Goal: Navigation & Orientation: Find specific page/section

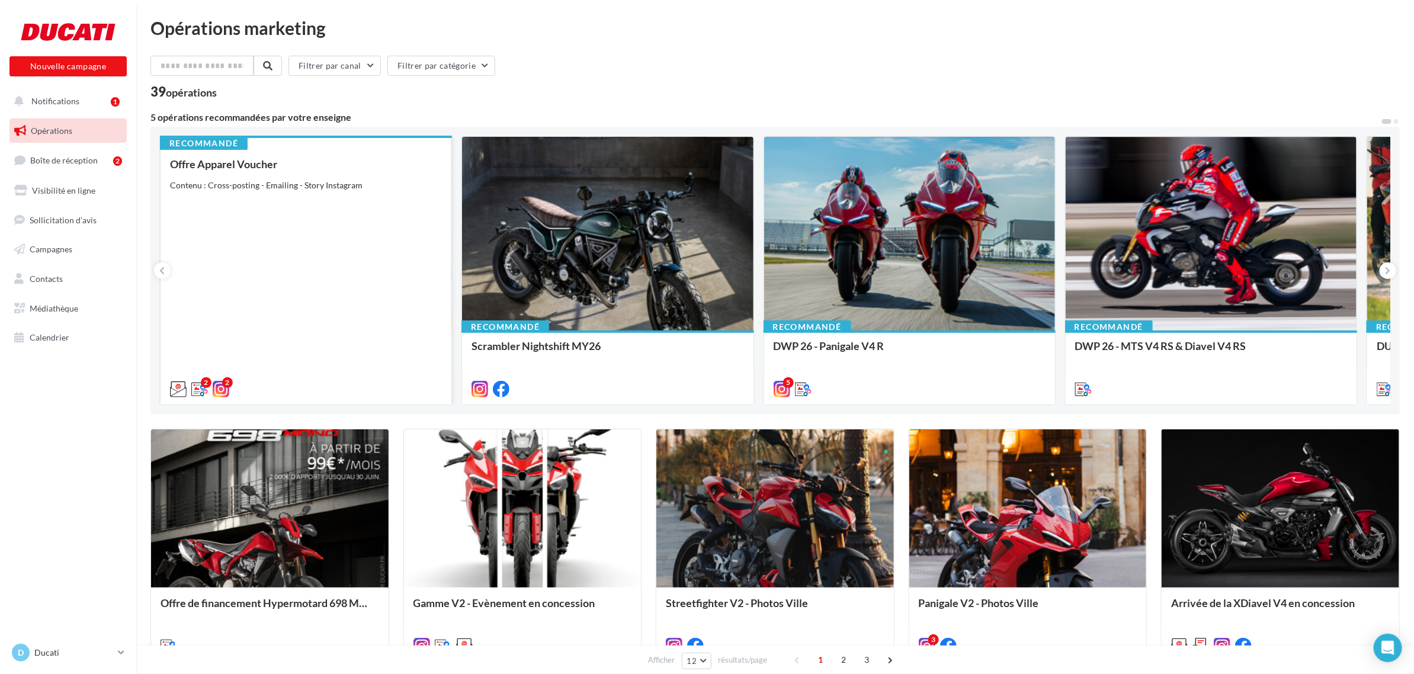
click at [326, 308] on div "Offre Apparel Voucher Contenu : Cross-posting - Emailing - Story Instagram" at bounding box center [306, 276] width 272 height 236
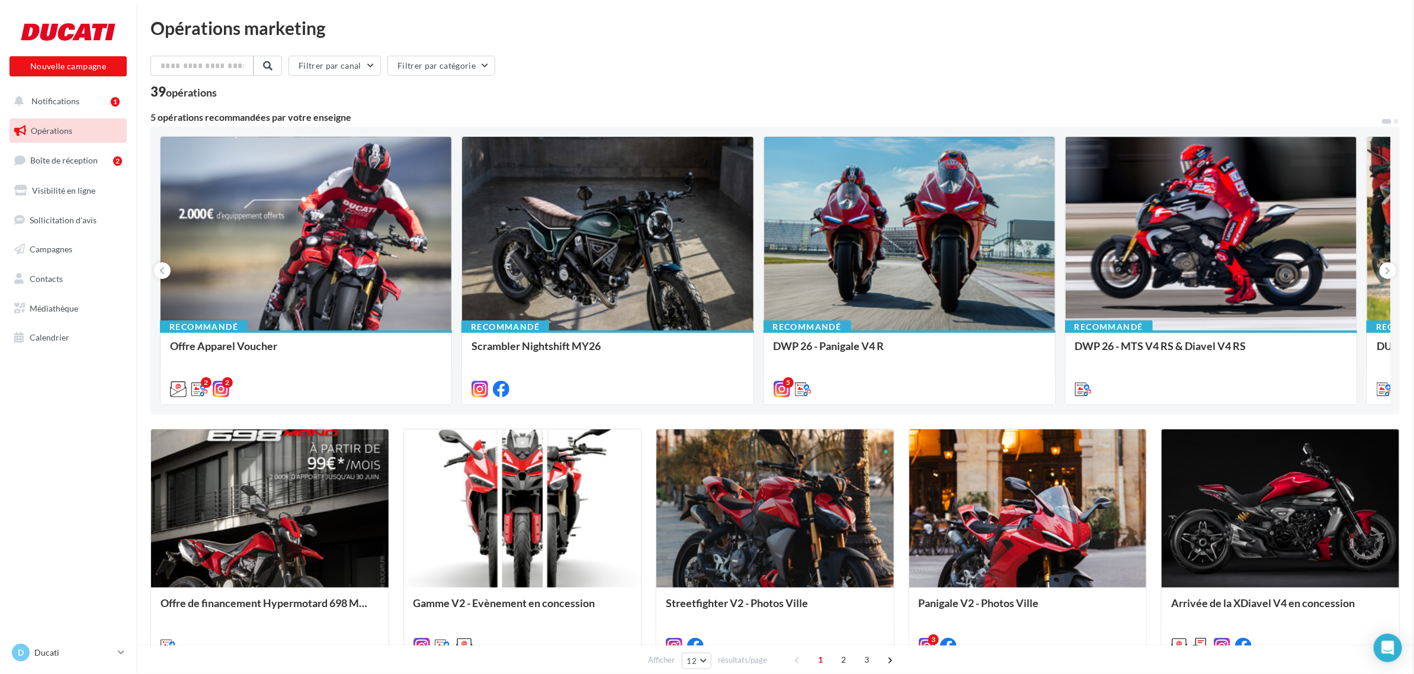
click at [73, 308] on span "Médiathèque" at bounding box center [54, 308] width 49 height 10
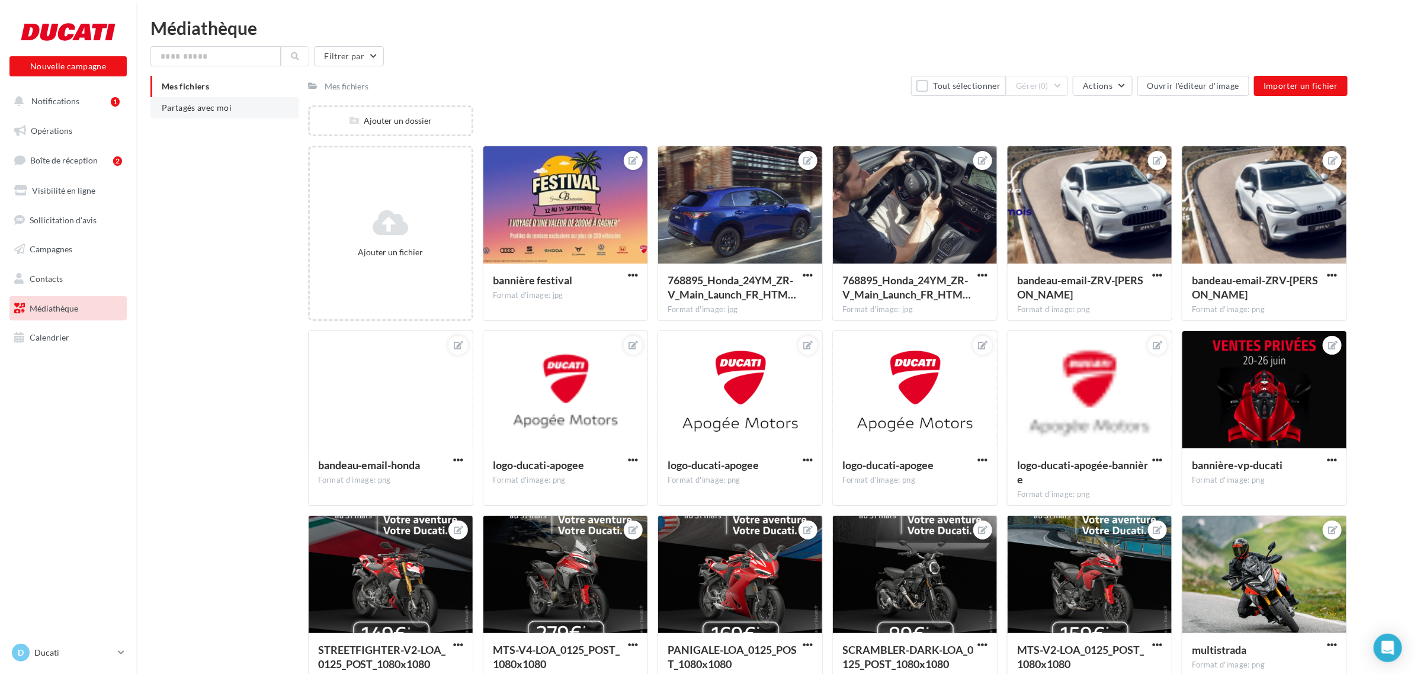
click at [223, 104] on span "Partagés avec moi" at bounding box center [197, 107] width 70 height 10
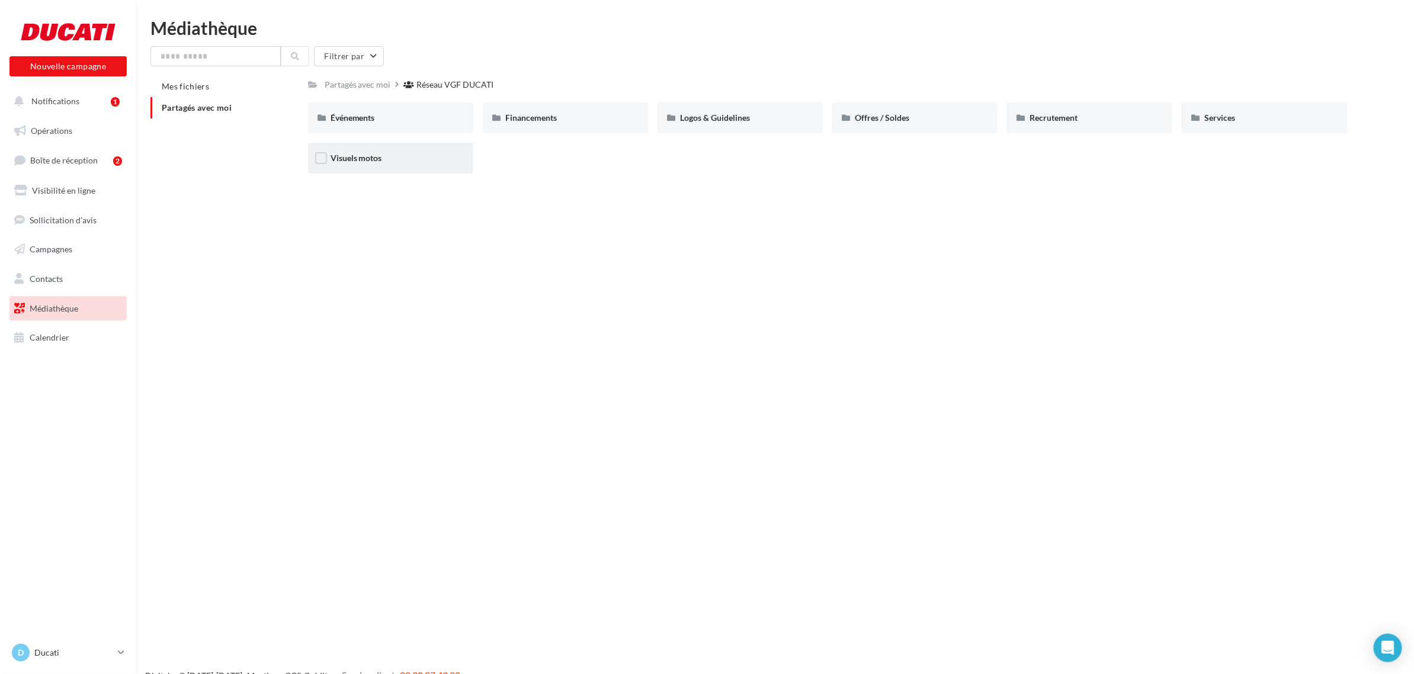
click at [393, 152] on div "Visuels motos" at bounding box center [391, 158] width 120 height 12
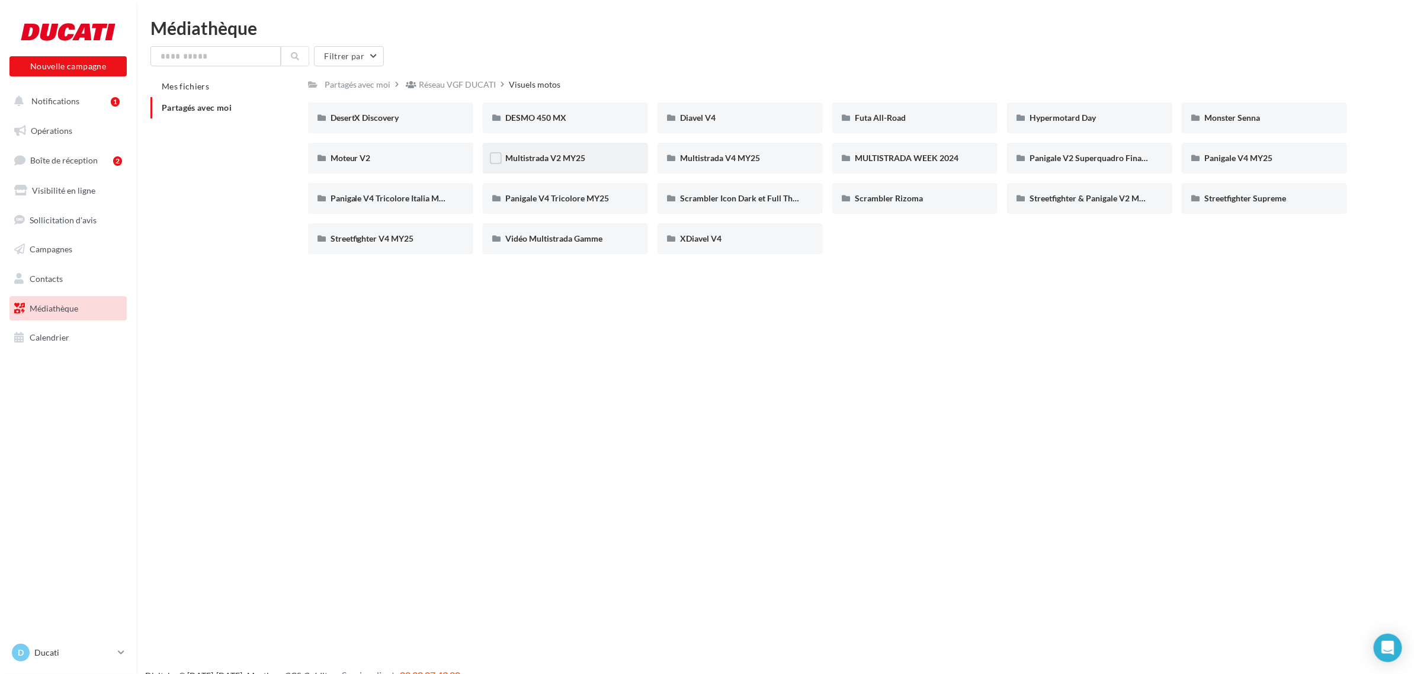
click at [598, 156] on div "Multistrada V2 MY25" at bounding box center [565, 158] width 120 height 12
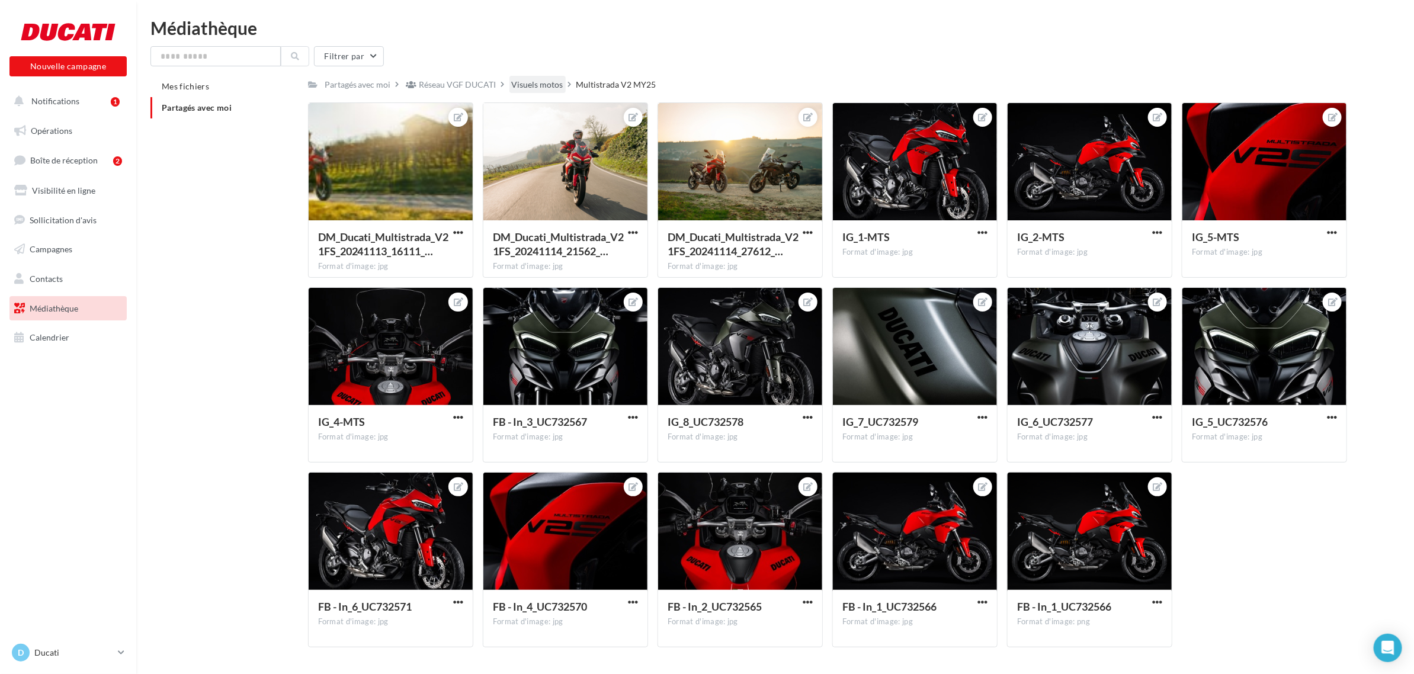
click at [540, 83] on div "Visuels motos" at bounding box center [538, 85] width 52 height 12
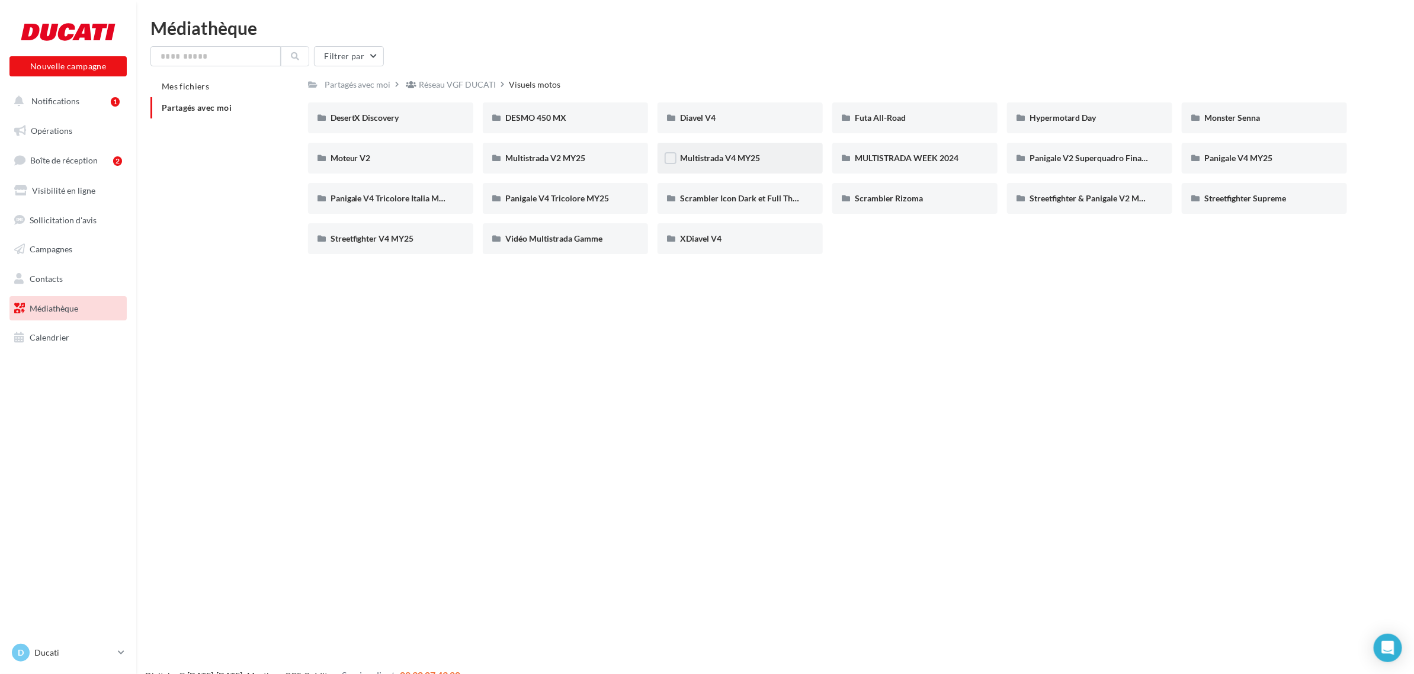
click at [780, 161] on div "Multistrada V4 MY25" at bounding box center [740, 158] width 120 height 12
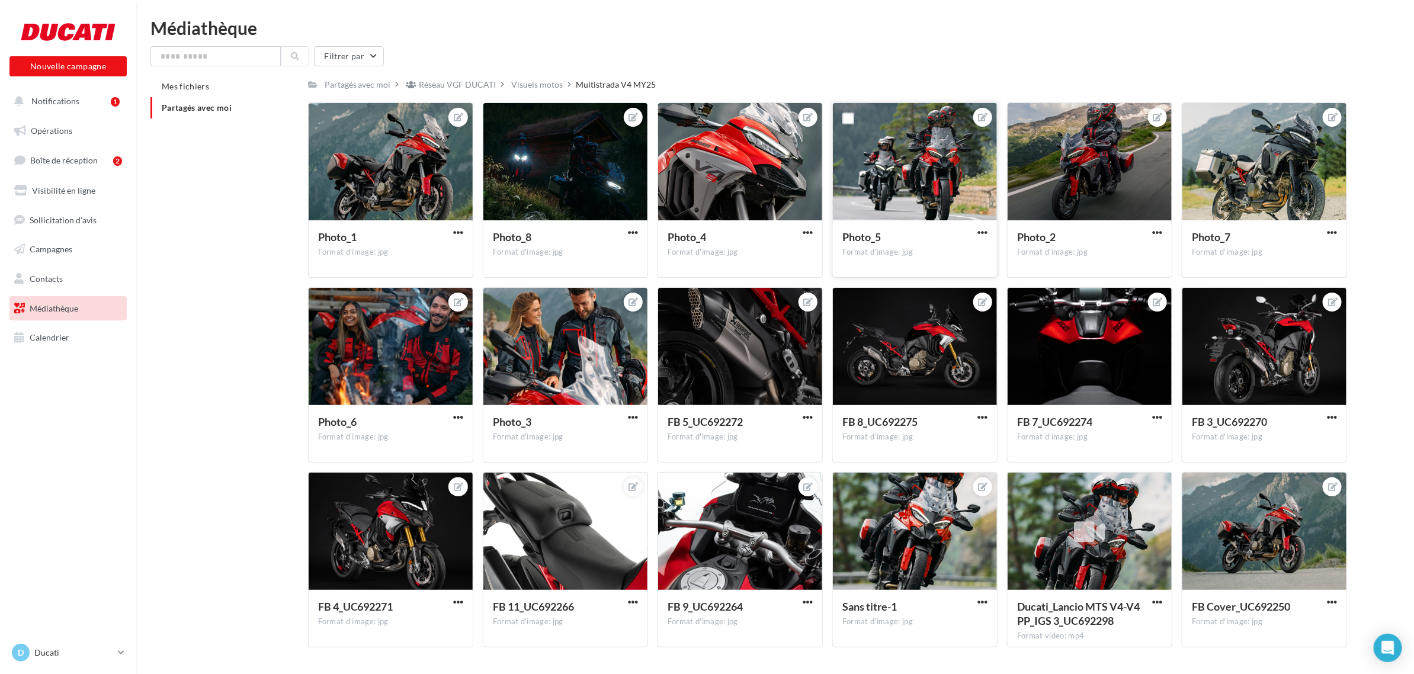
click at [984, 226] on div at bounding box center [982, 232] width 15 height 12
click at [982, 233] on span "button" at bounding box center [982, 232] width 10 height 10
click at [930, 89] on div "Partagés avec moi Réseau VGF DUCATI Visuels motos Multistrada V4 MY25" at bounding box center [828, 84] width 1040 height 17
